Goal: Transaction & Acquisition: Purchase product/service

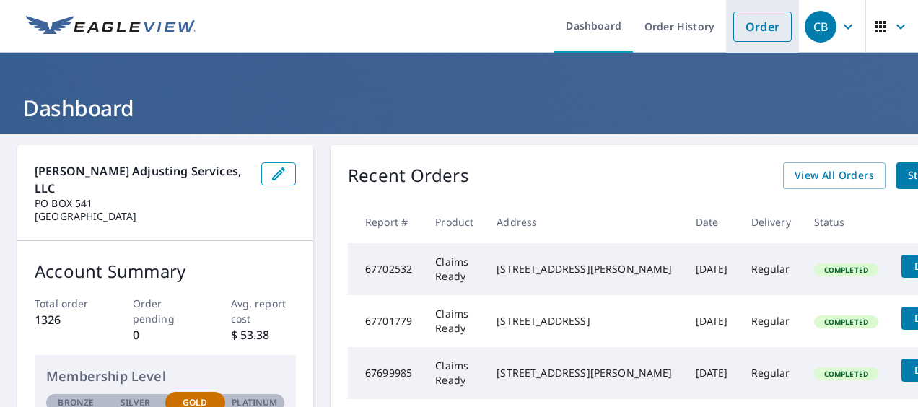
click at [748, 29] on link "Order" at bounding box center [762, 27] width 58 height 30
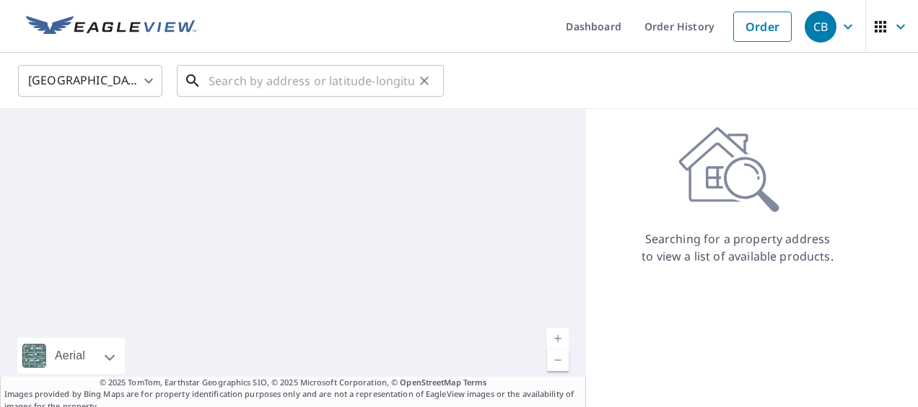
click at [248, 83] on input "text" at bounding box center [312, 81] width 206 height 40
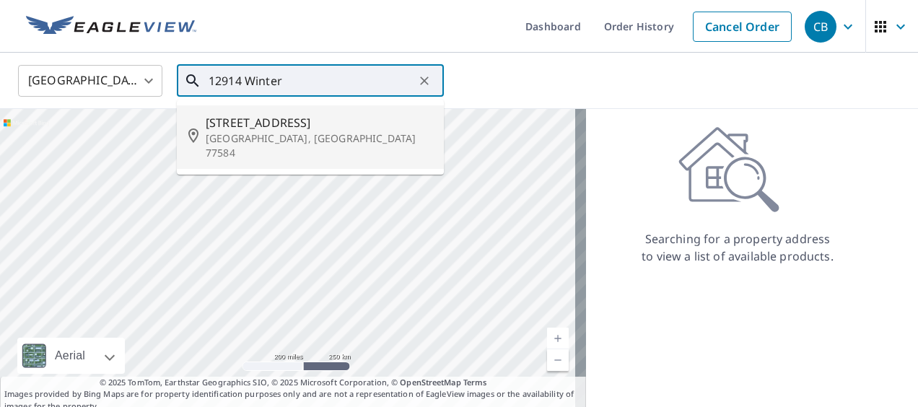
click at [305, 126] on span "[STREET_ADDRESS]" at bounding box center [319, 122] width 227 height 17
type input "[STREET_ADDRESS][PERSON_NAME]"
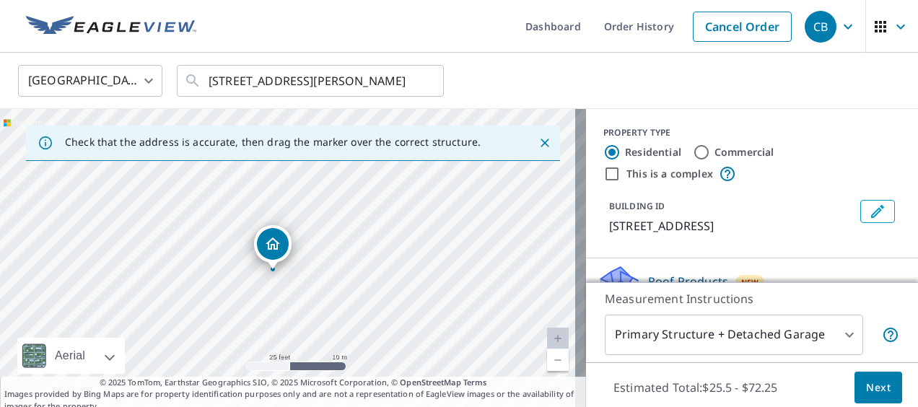
click at [868, 390] on span "Next" at bounding box center [878, 388] width 25 height 18
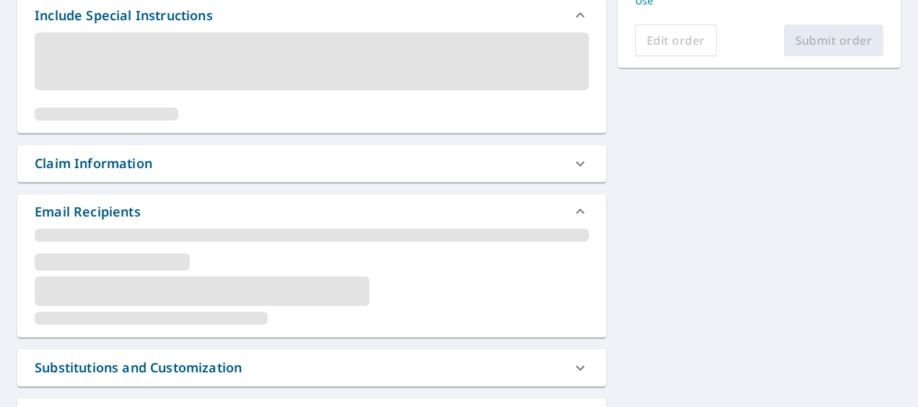
scroll to position [361, 0]
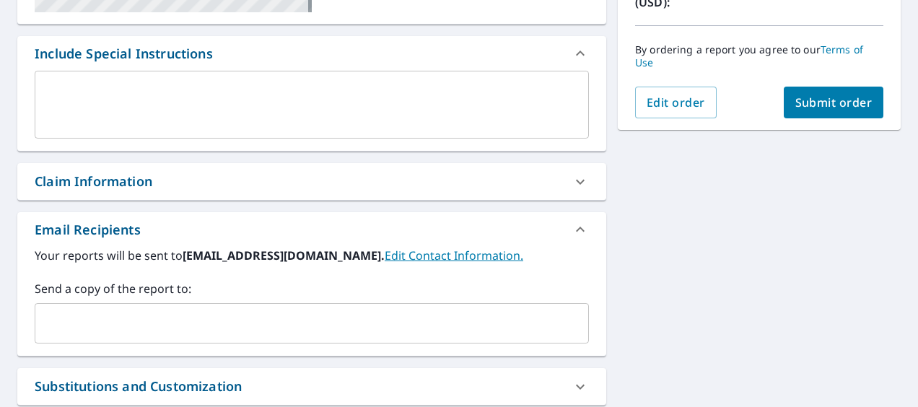
click at [91, 325] on input "text" at bounding box center [301, 323] width 520 height 27
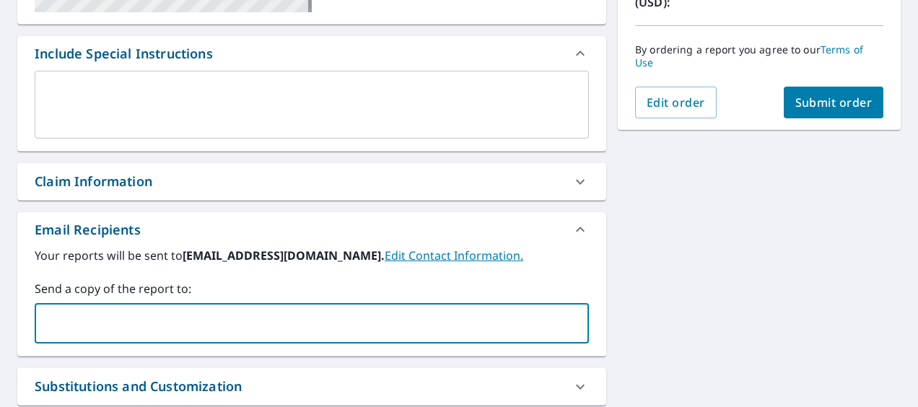
scroll to position [433, 0]
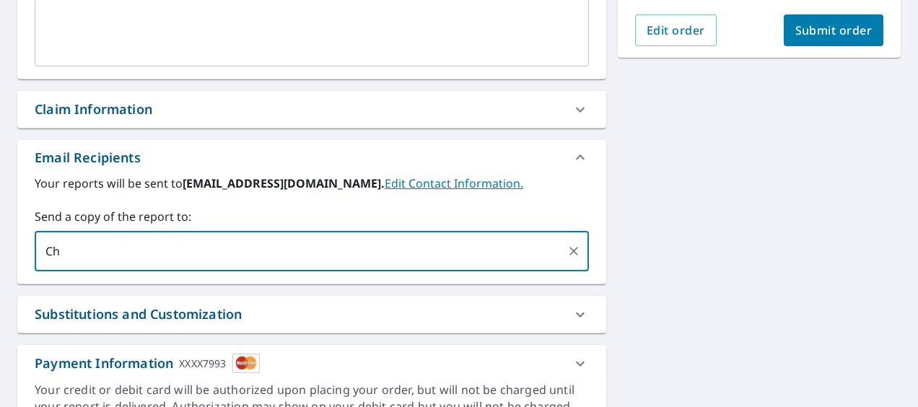
type input "C"
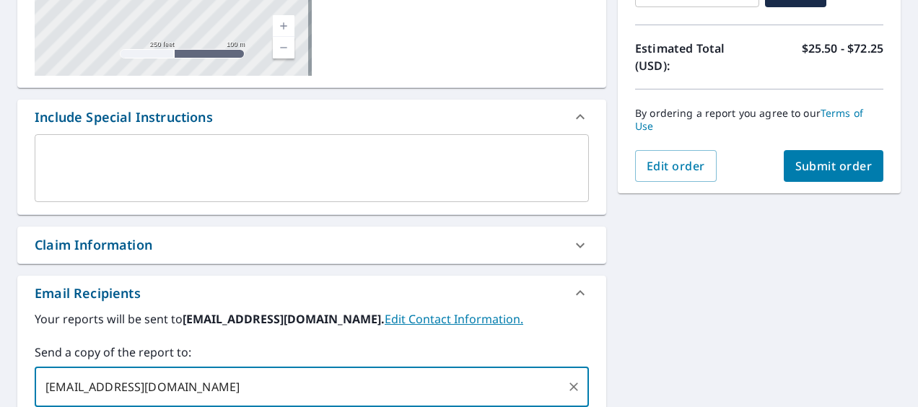
scroll to position [361, 0]
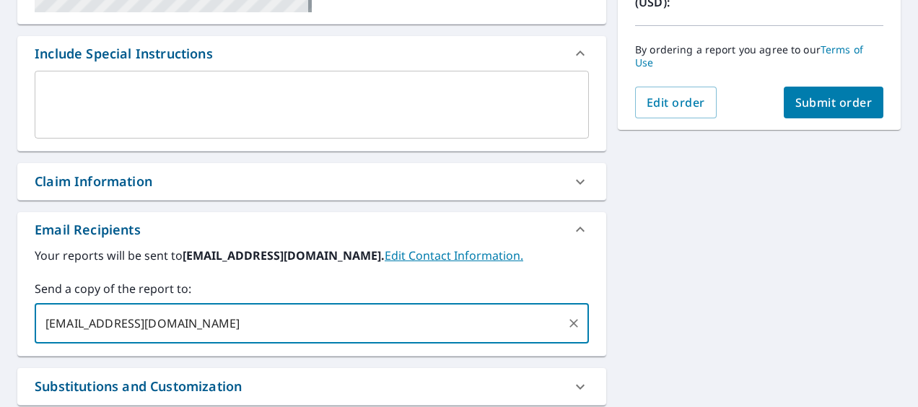
type input "[EMAIL_ADDRESS][DOMAIN_NAME]"
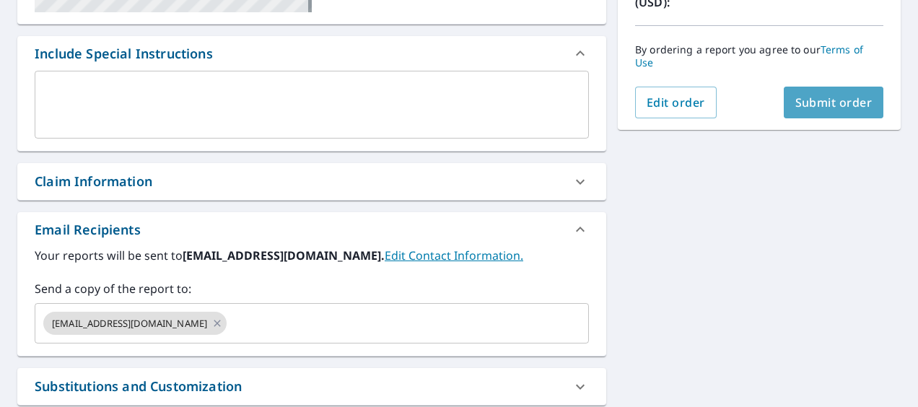
click at [806, 97] on span "Submit order" at bounding box center [833, 103] width 77 height 16
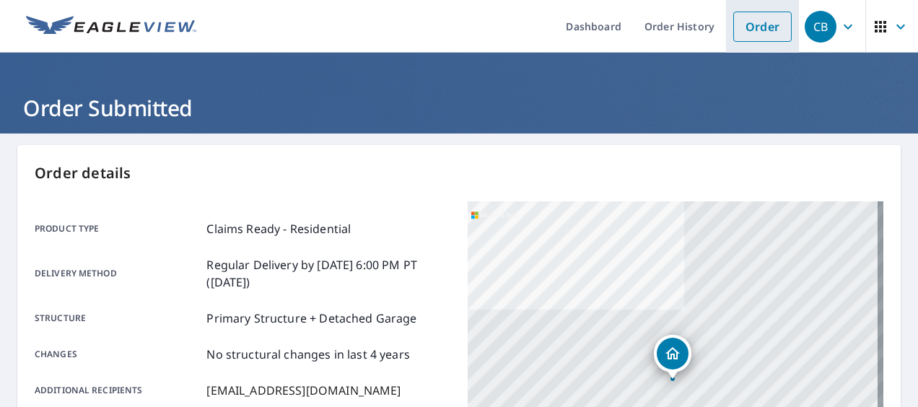
click at [757, 27] on link "Order" at bounding box center [762, 27] width 58 height 30
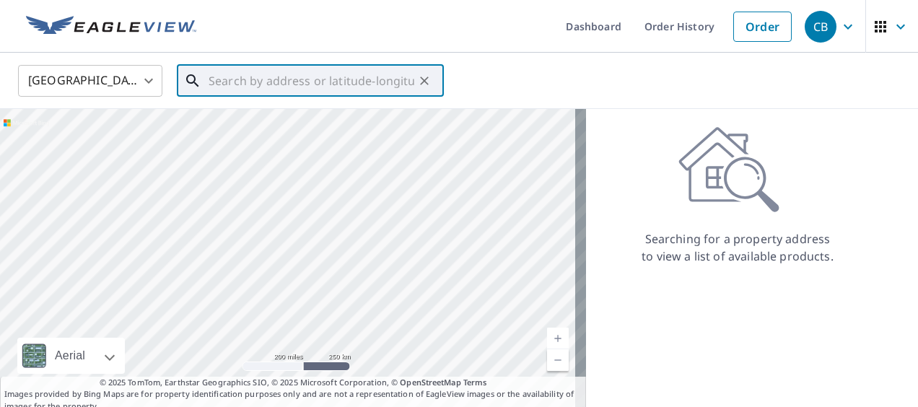
paste input "[STREET_ADDRESS]"
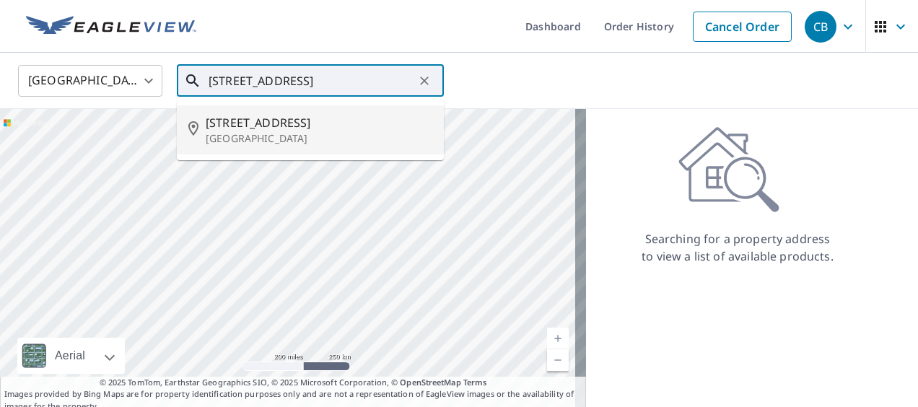
click at [290, 122] on span "[STREET_ADDRESS]" at bounding box center [319, 122] width 227 height 17
type input "[STREET_ADDRESS]"
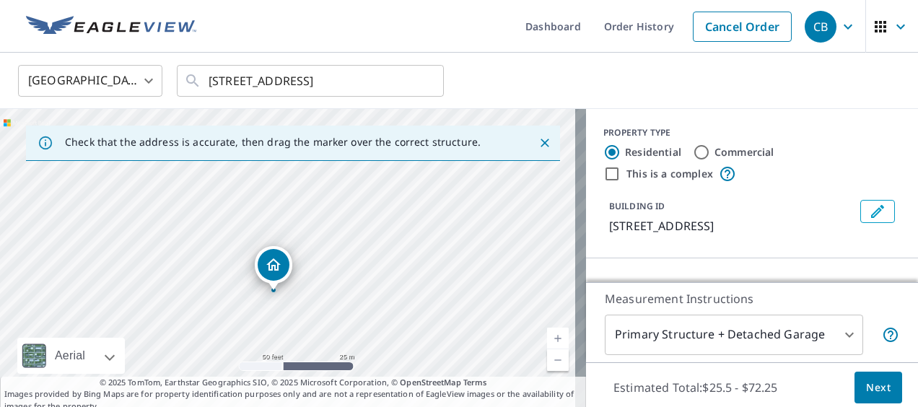
drag, startPoint x: 307, startPoint y: 325, endPoint x: 300, endPoint y: 232, distance: 92.7
click at [300, 232] on div "[STREET_ADDRESS]" at bounding box center [293, 260] width 586 height 303
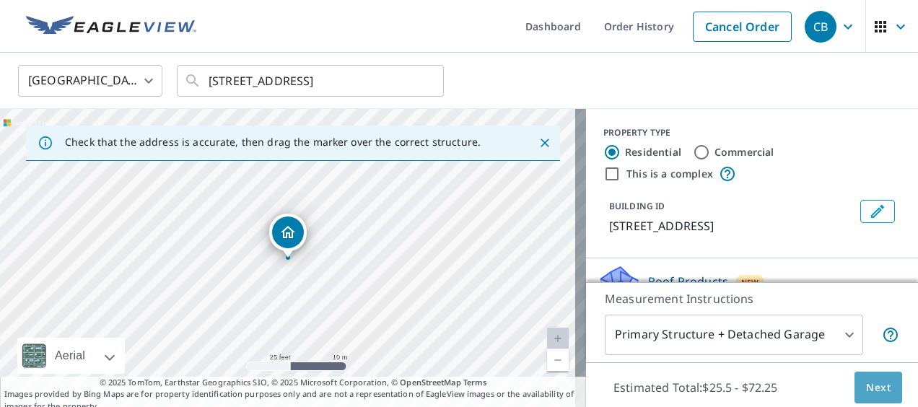
click at [866, 387] on span "Next" at bounding box center [878, 388] width 25 height 18
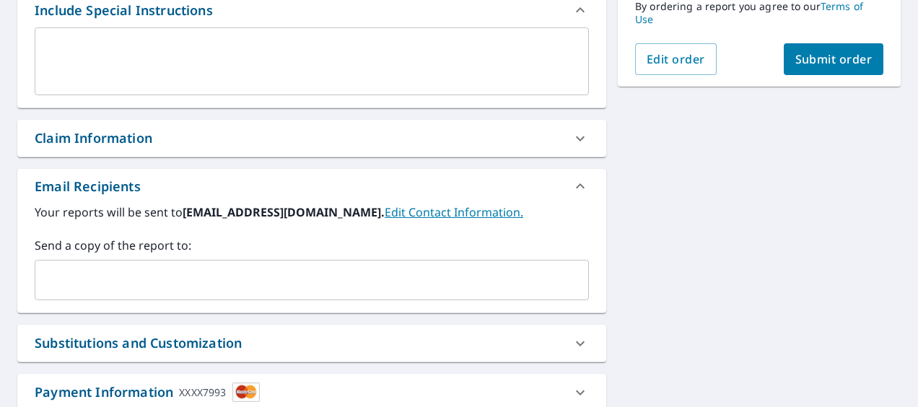
scroll to position [433, 0]
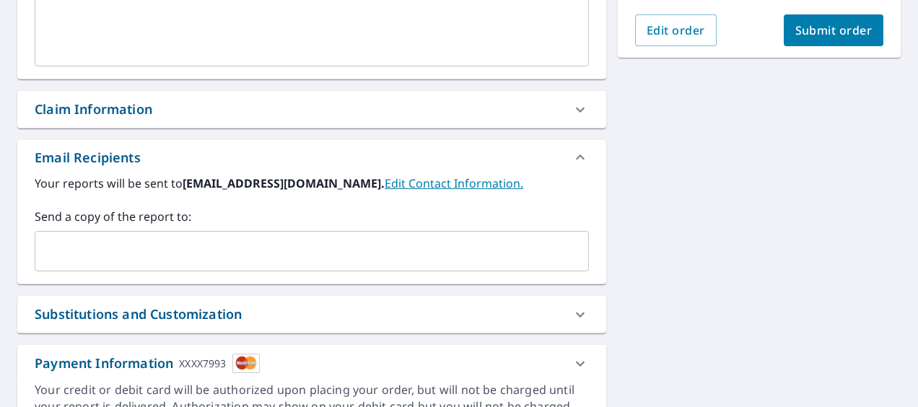
click at [65, 250] on input "text" at bounding box center [301, 250] width 520 height 27
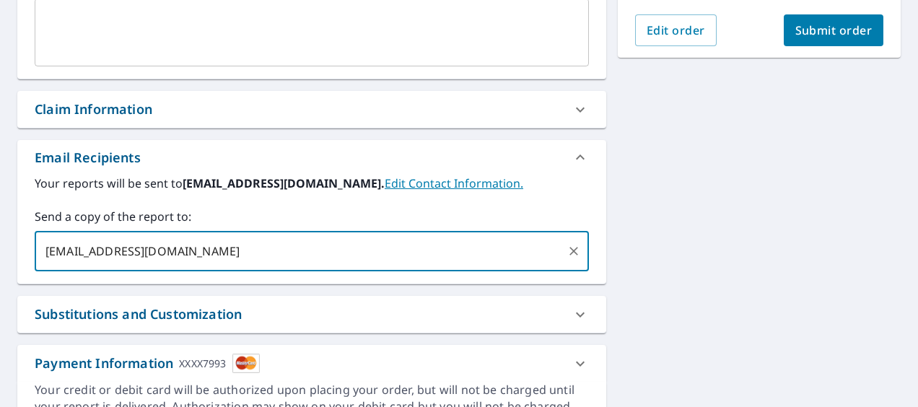
type input "[EMAIL_ADDRESS][DOMAIN_NAME]"
click at [811, 34] on span "Submit order" at bounding box center [833, 30] width 77 height 16
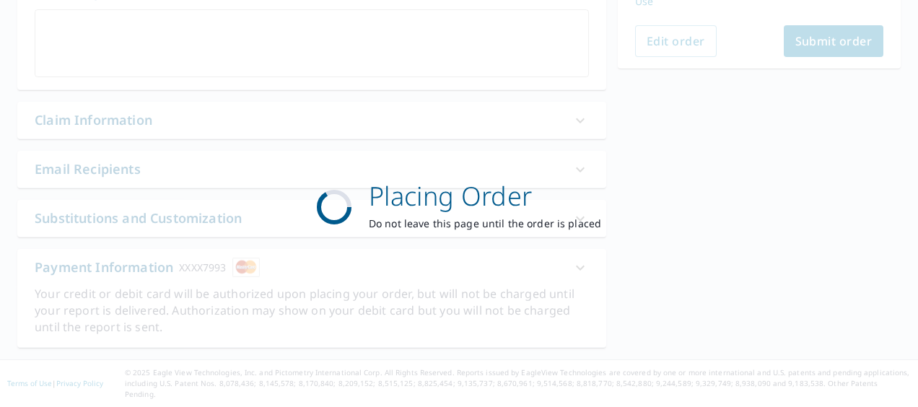
scroll to position [409, 0]
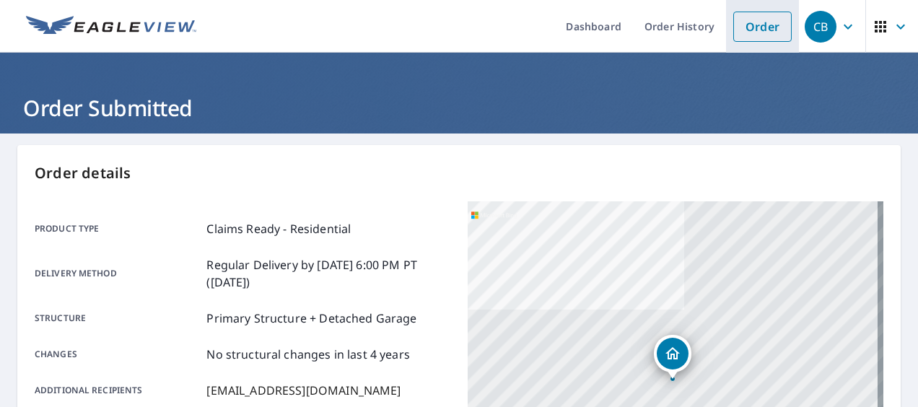
click at [767, 35] on link "Order" at bounding box center [762, 27] width 58 height 30
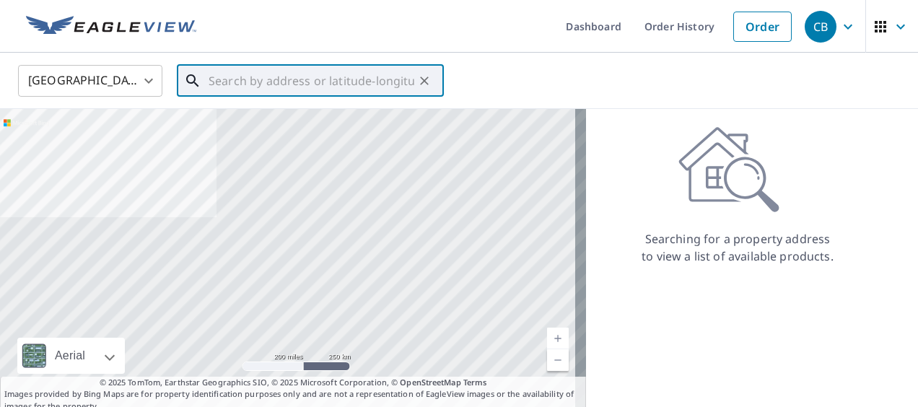
paste input "7204 Desert Rose Cv"
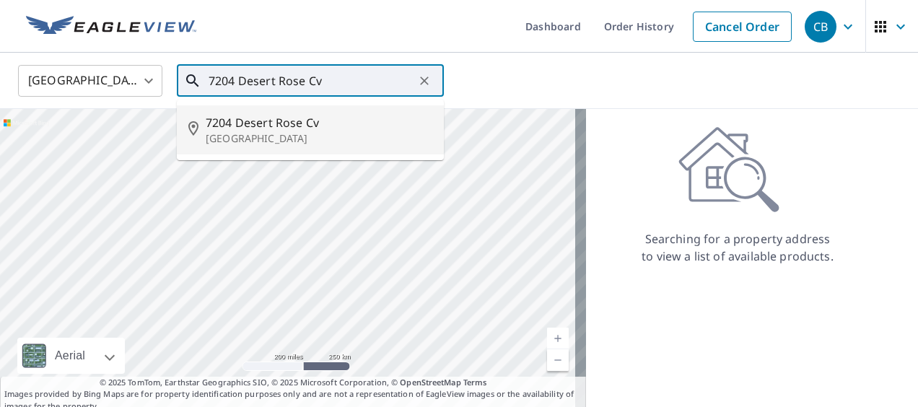
click at [290, 144] on p "[GEOGRAPHIC_DATA]" at bounding box center [319, 138] width 227 height 14
type input "[STREET_ADDRESS]"
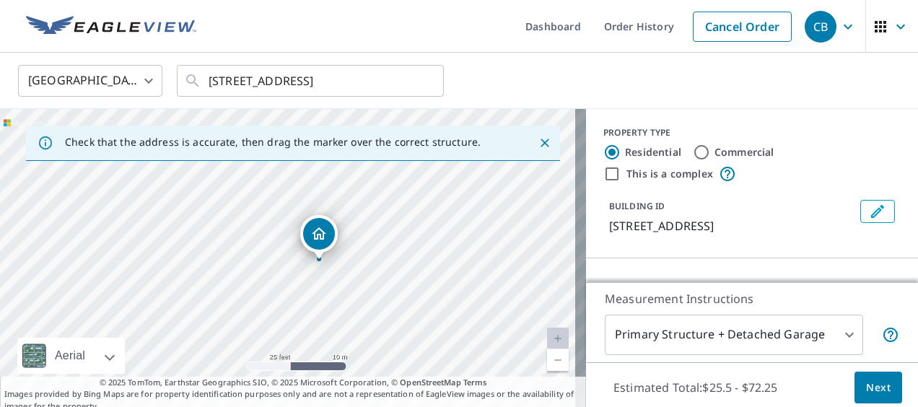
drag, startPoint x: 331, startPoint y: 242, endPoint x: 320, endPoint y: 244, distance: 11.0
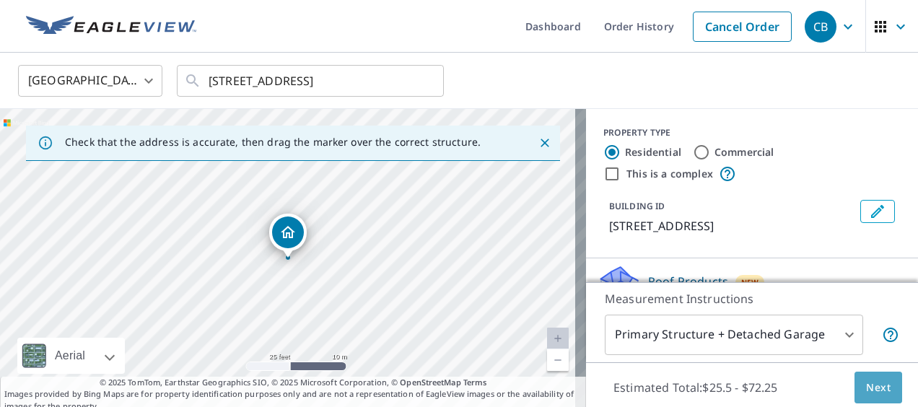
click at [876, 386] on span "Next" at bounding box center [878, 388] width 25 height 18
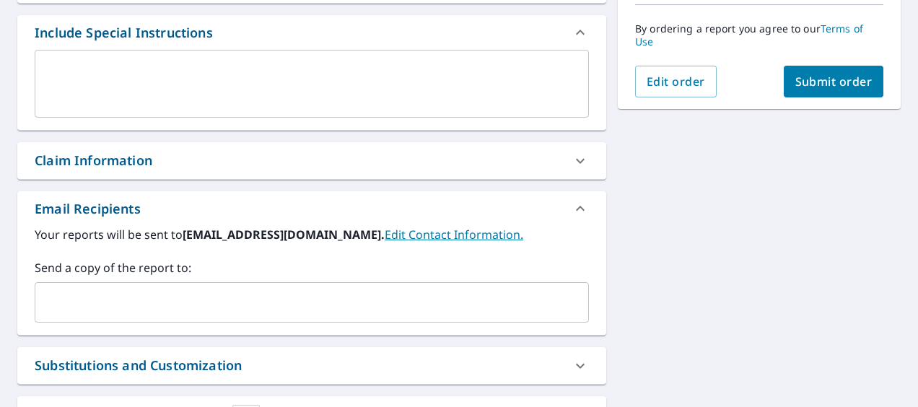
scroll to position [454, 0]
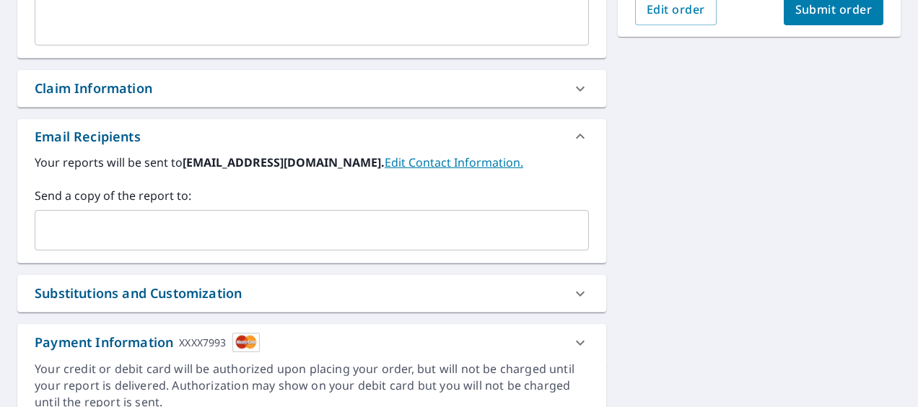
click at [91, 234] on input "text" at bounding box center [301, 230] width 520 height 27
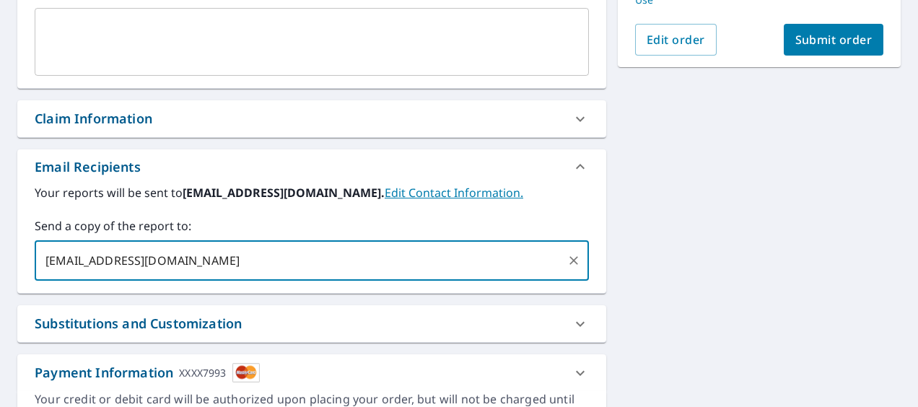
scroll to position [372, 0]
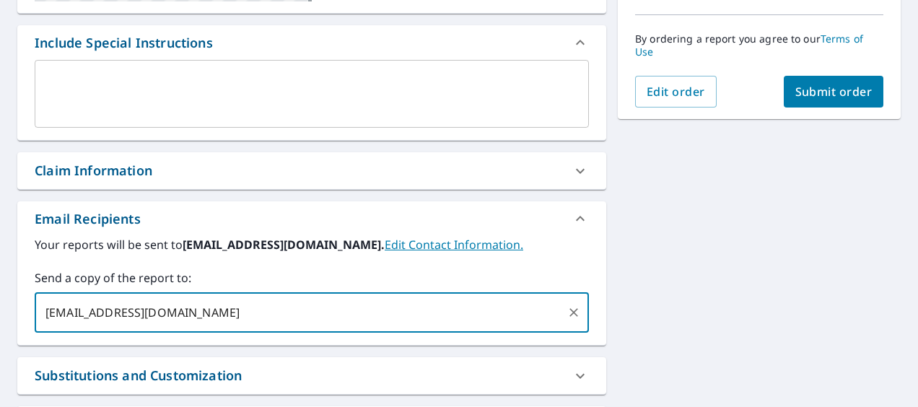
type input "[EMAIL_ADDRESS][DOMAIN_NAME]"
click at [814, 98] on span "Submit order" at bounding box center [833, 92] width 77 height 16
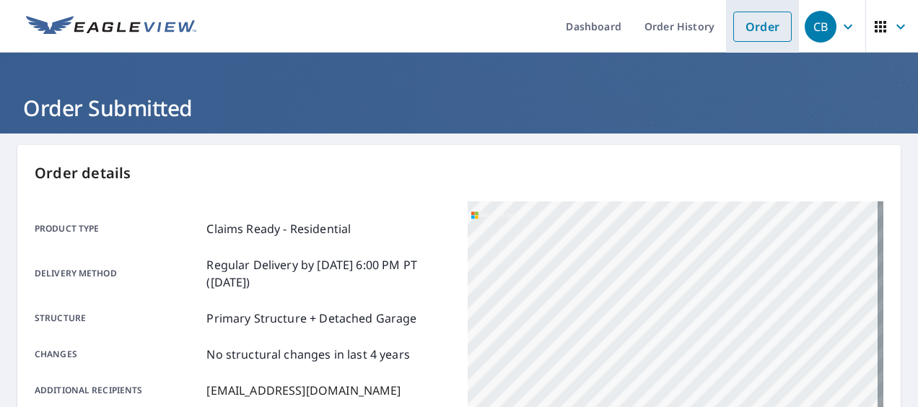
click at [750, 26] on link "Order" at bounding box center [762, 27] width 58 height 30
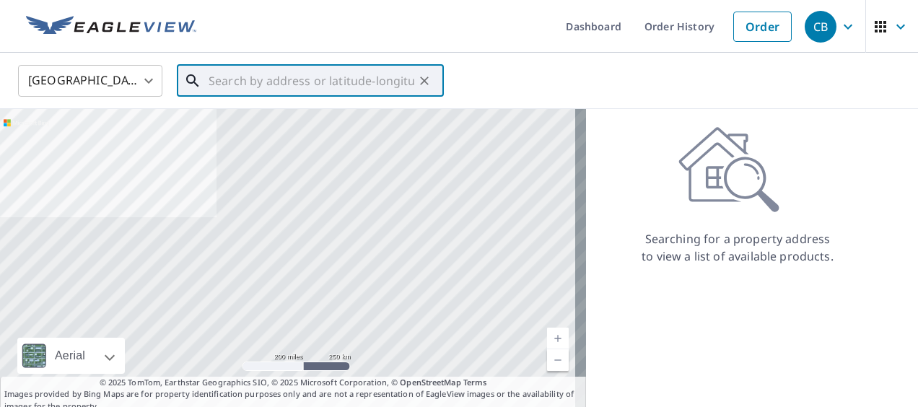
paste input "[STREET_ADDRESS][PERSON_NAME]"
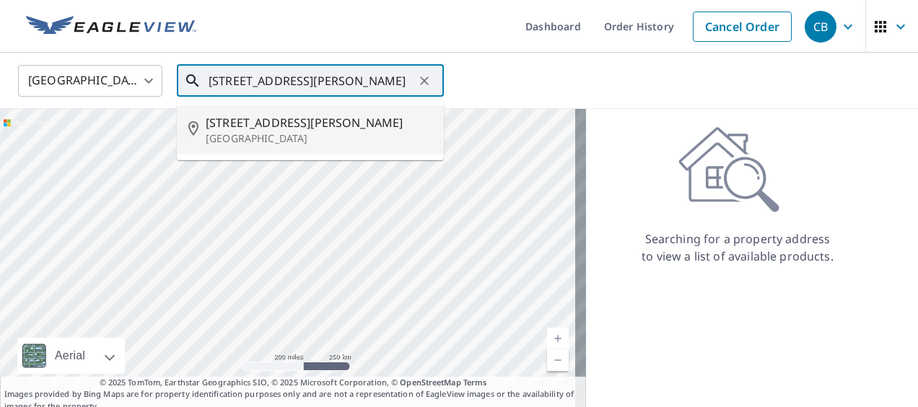
click at [266, 130] on span "[STREET_ADDRESS][PERSON_NAME]" at bounding box center [319, 122] width 227 height 17
type input "[STREET_ADDRESS][PERSON_NAME]"
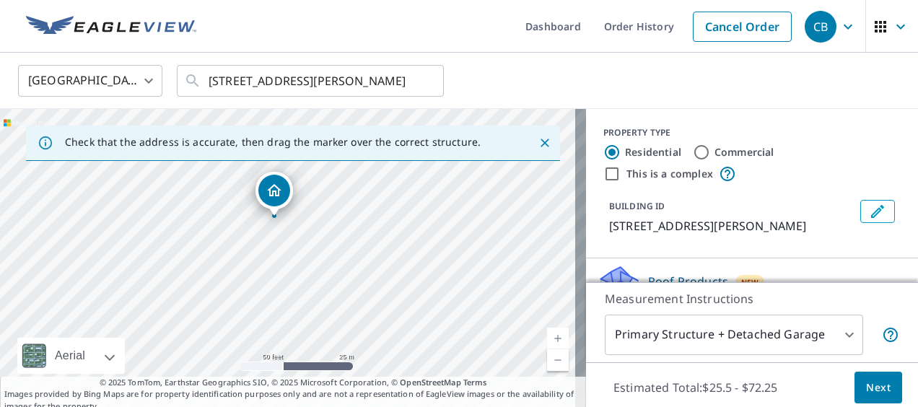
drag, startPoint x: 332, startPoint y: 289, endPoint x: 313, endPoint y: 168, distance: 122.1
click at [313, 168] on div "[STREET_ADDRESS][PERSON_NAME]" at bounding box center [293, 260] width 586 height 303
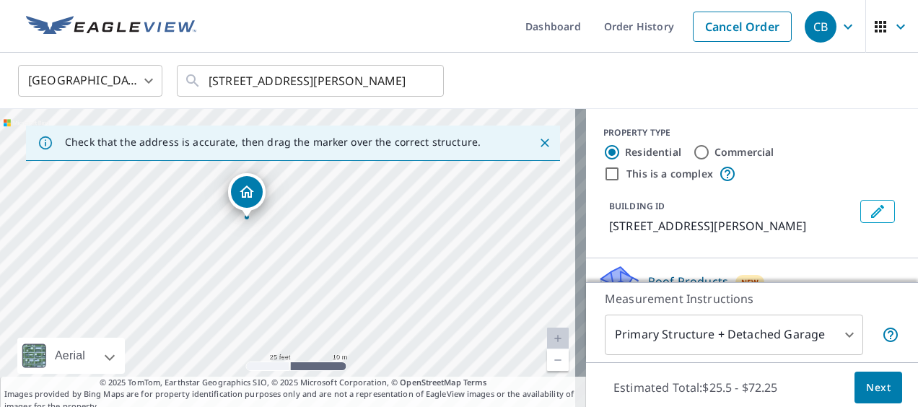
drag, startPoint x: 237, startPoint y: 211, endPoint x: 242, endPoint y: 196, distance: 15.3
click at [866, 390] on span "Next" at bounding box center [878, 388] width 25 height 18
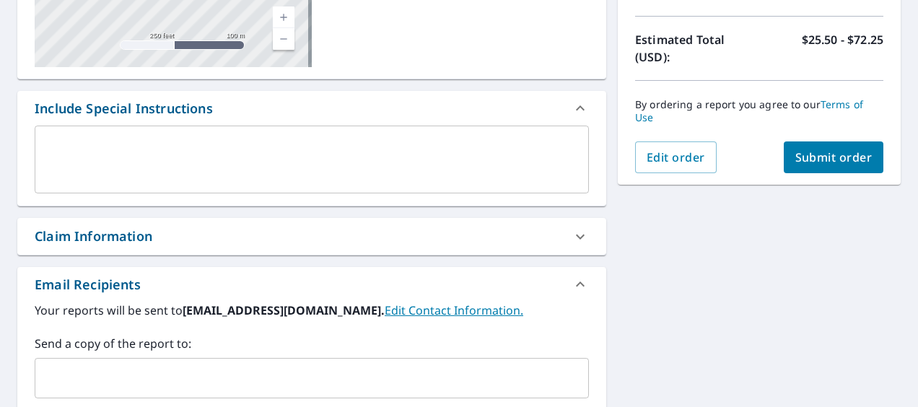
scroll to position [433, 0]
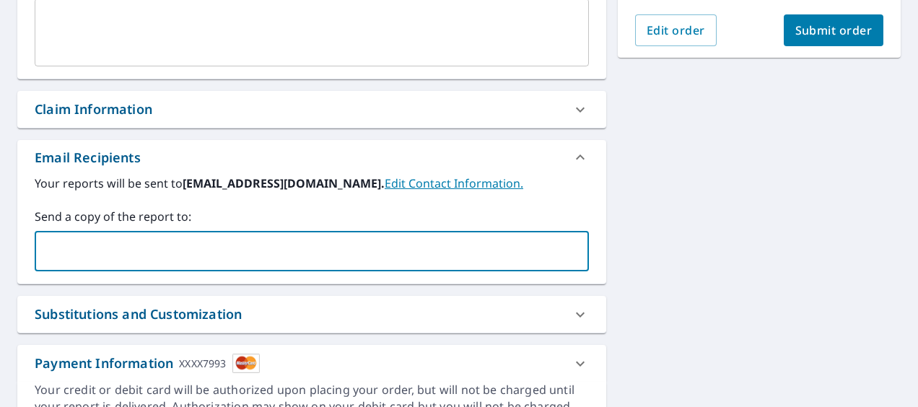
click at [117, 252] on input "text" at bounding box center [301, 250] width 520 height 27
type input "[EMAIL_ADDRESS][DOMAIN_NAME]"
click at [826, 32] on span "Submit order" at bounding box center [833, 30] width 77 height 16
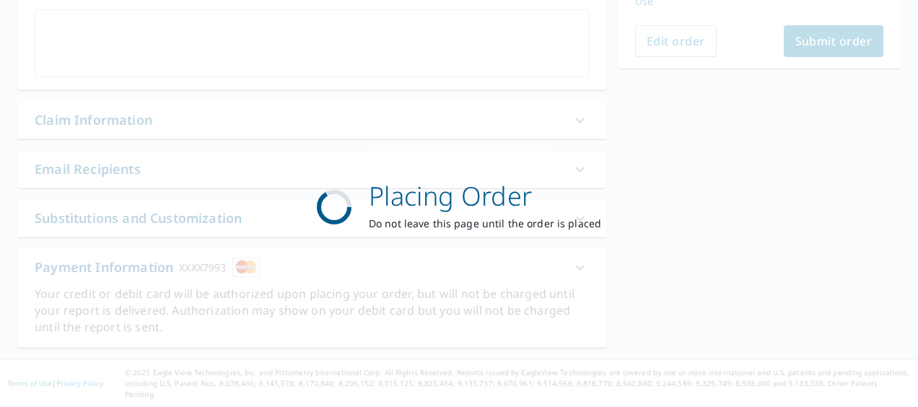
scroll to position [409, 0]
